Goal: Task Accomplishment & Management: Use online tool/utility

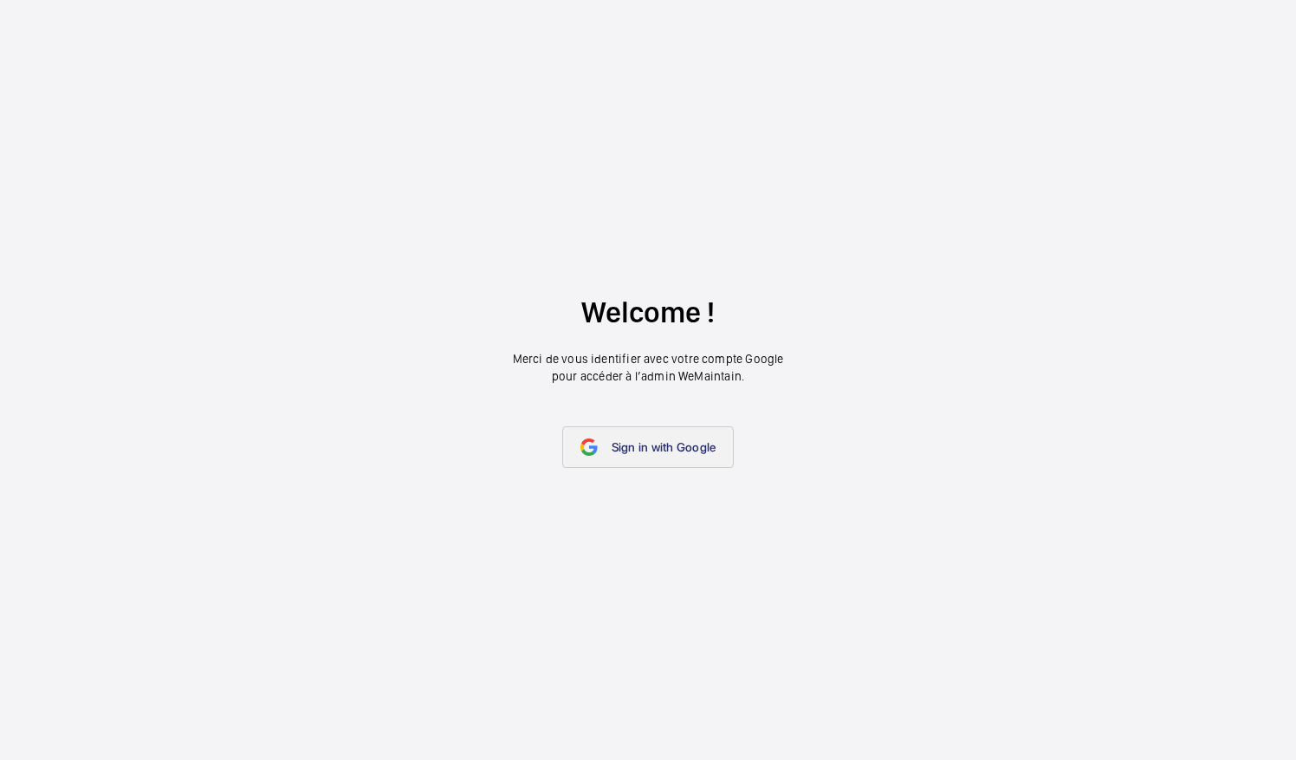
click at [659, 451] on span "Sign in with Google" at bounding box center [664, 447] width 105 height 14
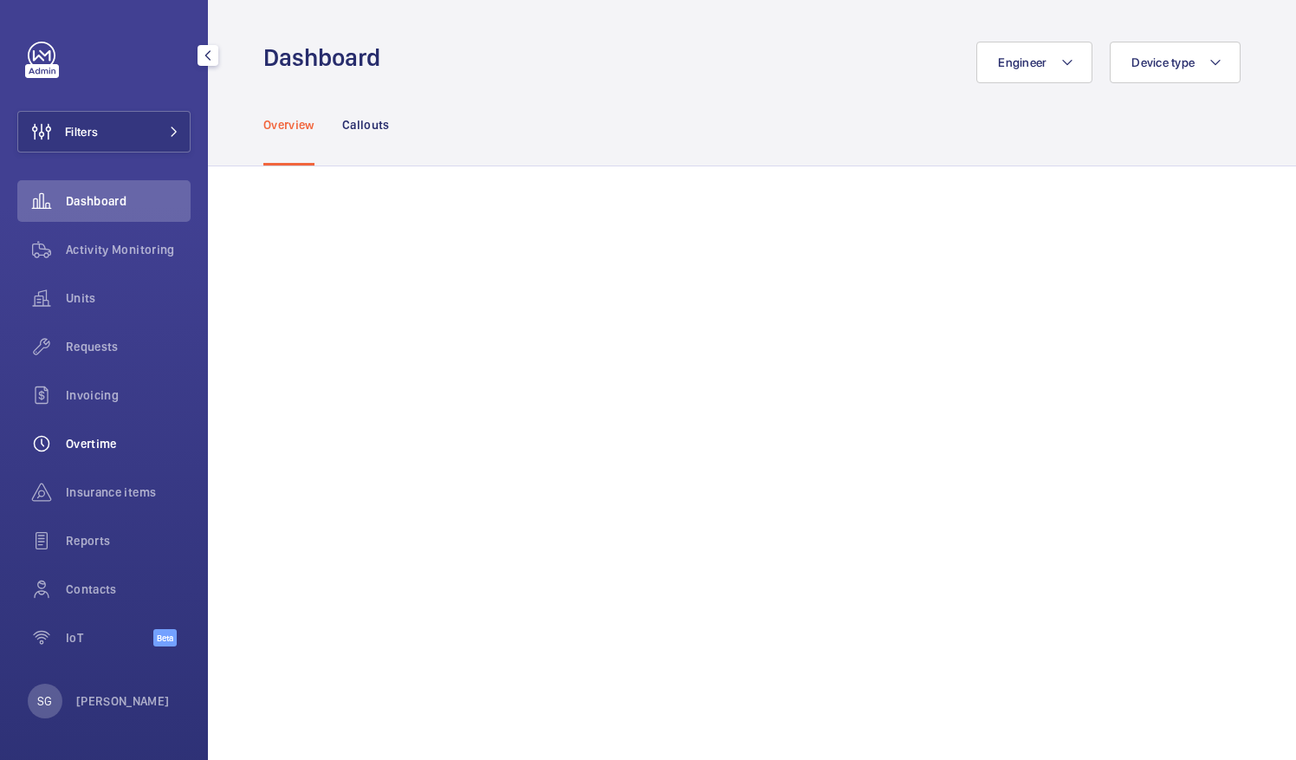
click at [142, 442] on span "Overtime" at bounding box center [128, 443] width 125 height 17
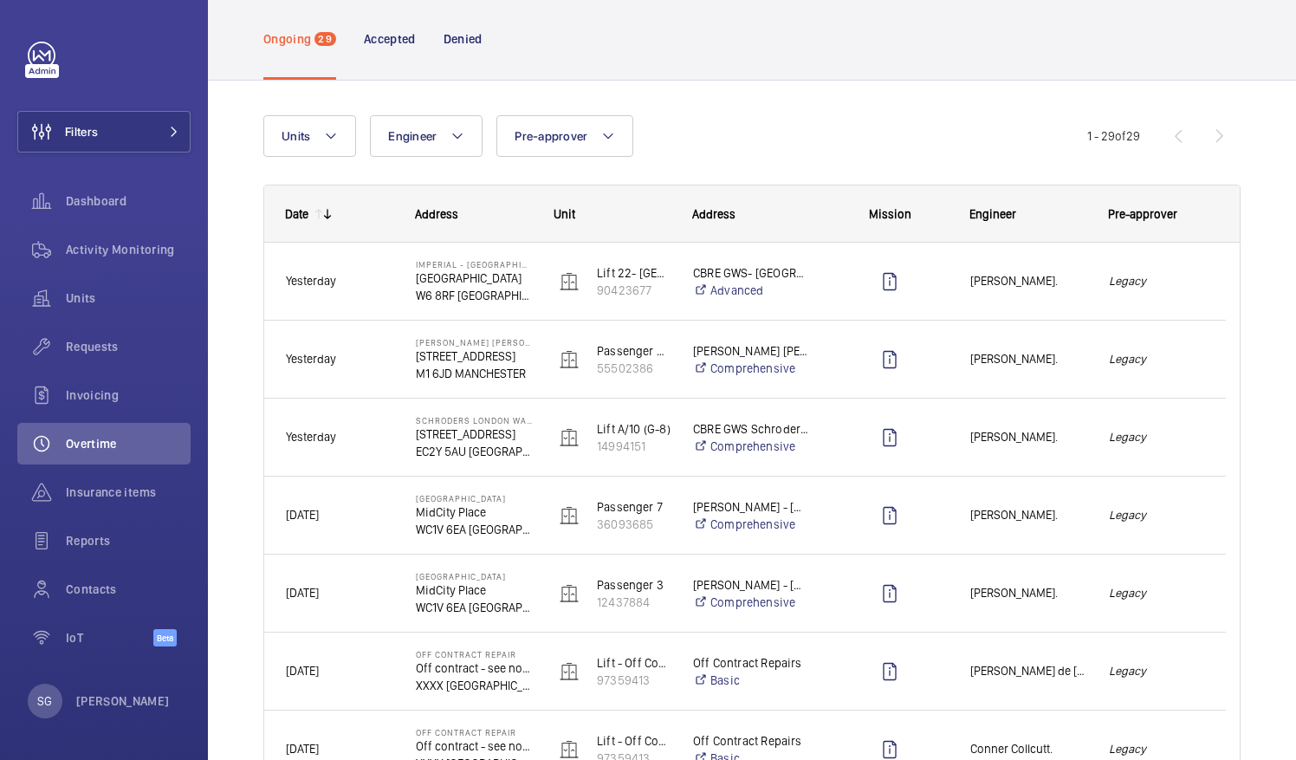
scroll to position [79, 0]
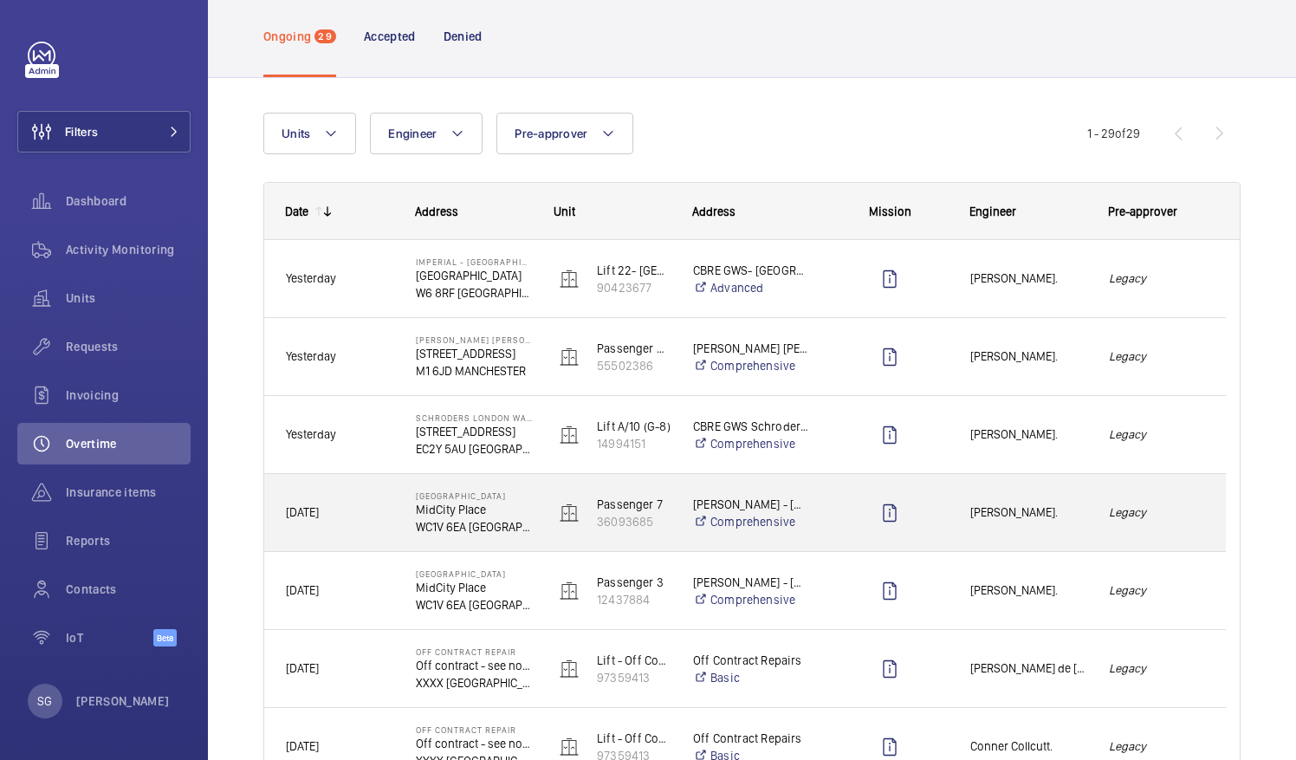
click at [1180, 497] on div "Legacy" at bounding box center [1156, 512] width 137 height 55
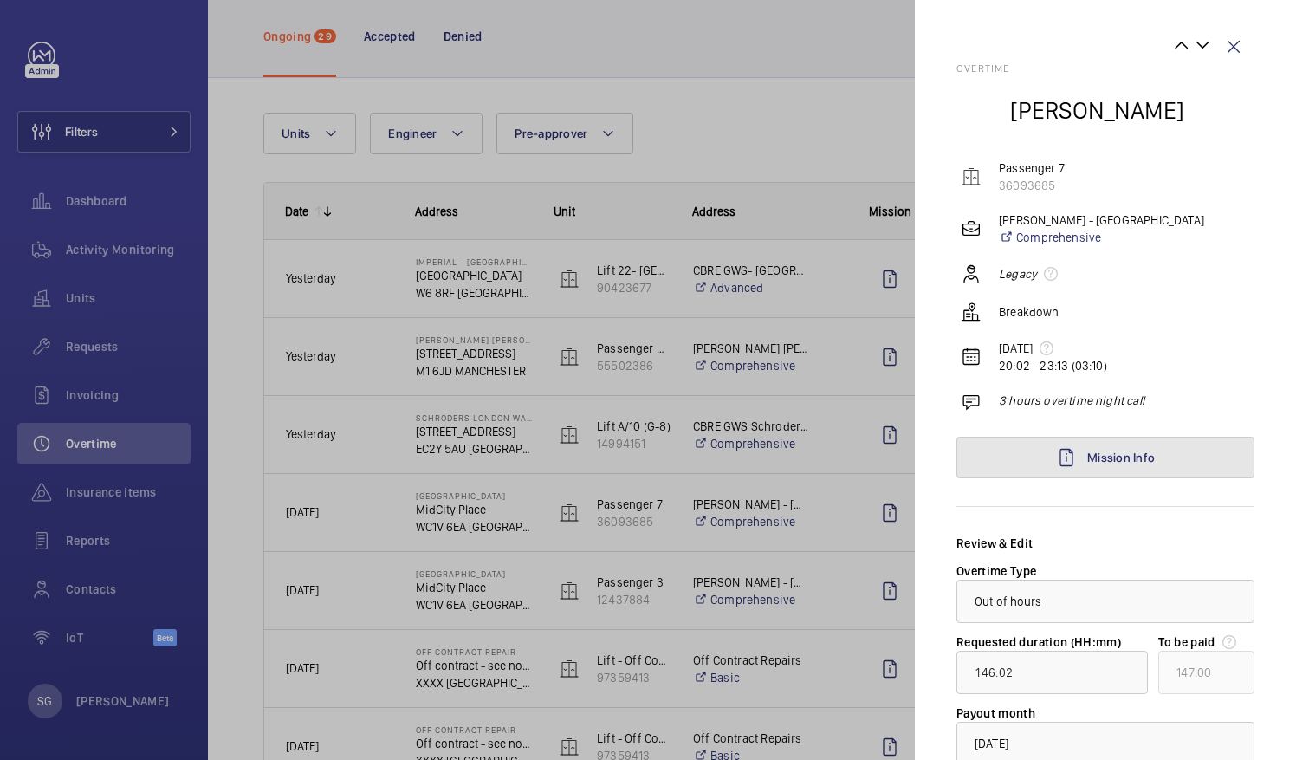
click at [1160, 462] on link "Mission Info" at bounding box center [1106, 458] width 298 height 42
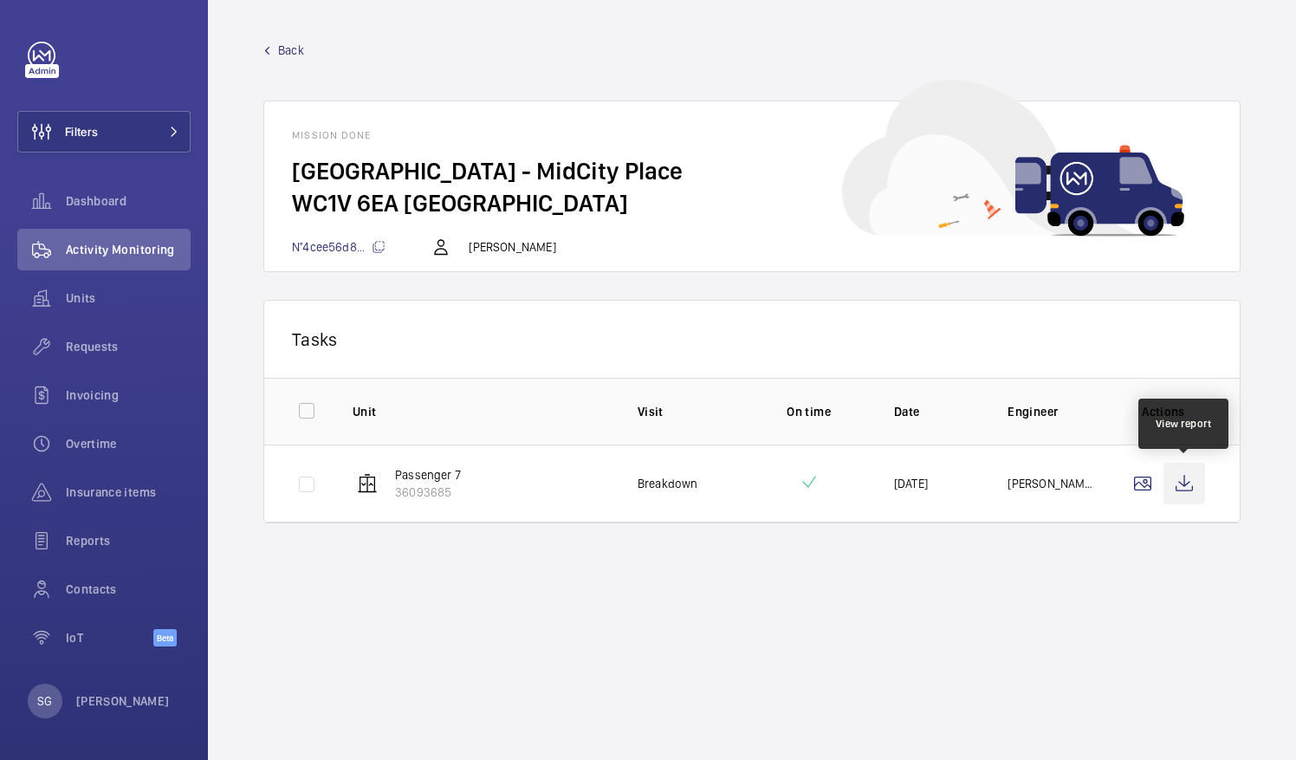
click at [1177, 477] on wm-front-icon-button at bounding box center [1185, 484] width 42 height 42
